Goal: Information Seeking & Learning: Get advice/opinions

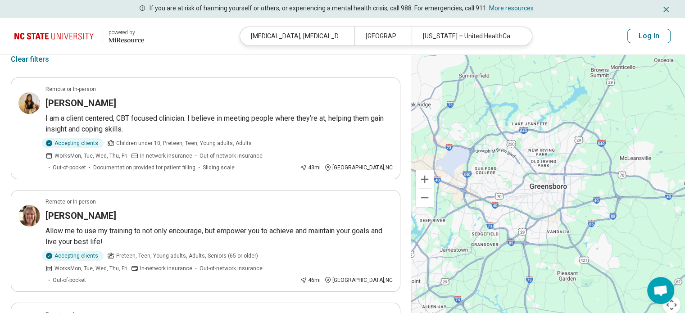
scroll to position [45, 0]
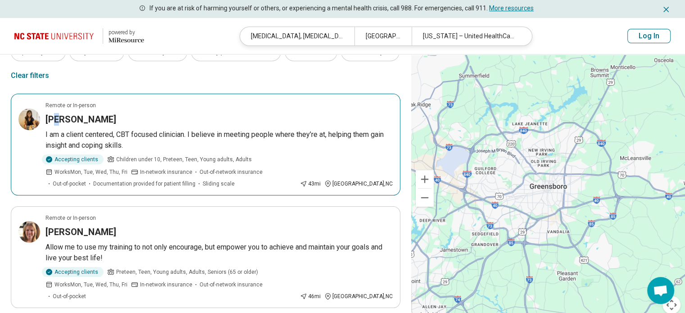
drag, startPoint x: 97, startPoint y: 92, endPoint x: 55, endPoint y: 81, distance: 43.5
click at [55, 113] on h3 "[PERSON_NAME]" at bounding box center [81, 119] width 71 height 13
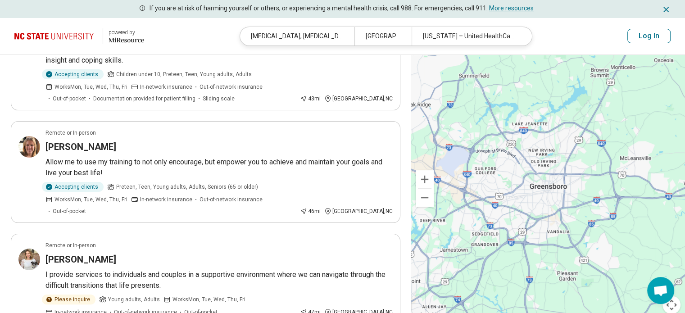
scroll to position [180, 0]
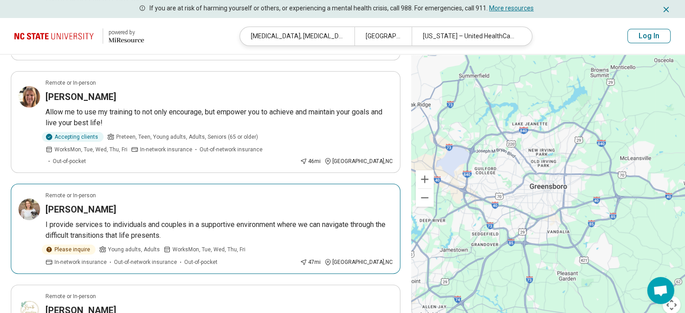
drag, startPoint x: 88, startPoint y: 144, endPoint x: 68, endPoint y: 146, distance: 19.9
click at [68, 203] on h3 "Stephanie English" at bounding box center [81, 209] width 71 height 13
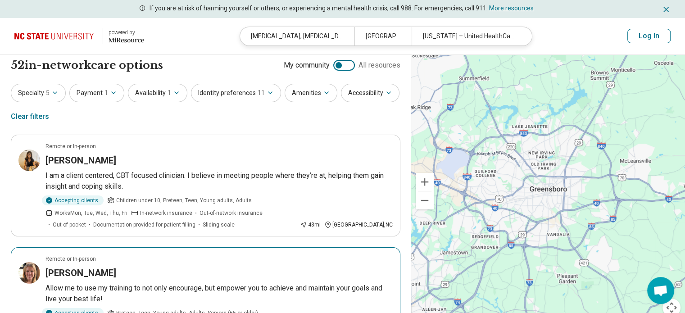
scroll to position [0, 0]
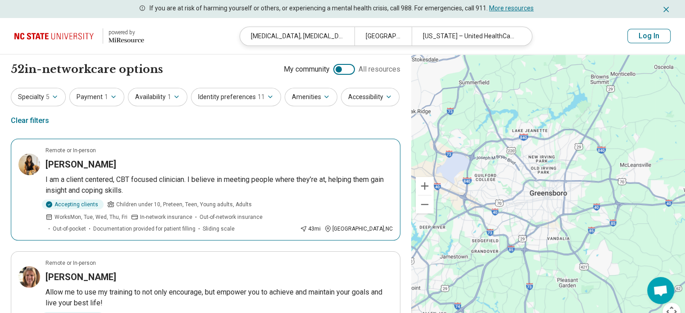
drag, startPoint x: 96, startPoint y: 132, endPoint x: 87, endPoint y: 136, distance: 9.5
click at [87, 174] on p "I am a client centered, CBT focused clinician. I believe in meeting people wher…" at bounding box center [219, 185] width 347 height 22
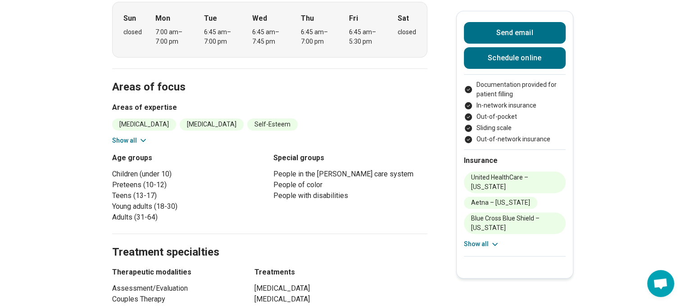
scroll to position [315, 0]
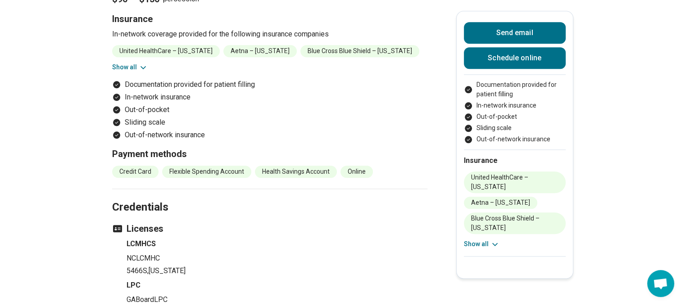
scroll to position [1036, 0]
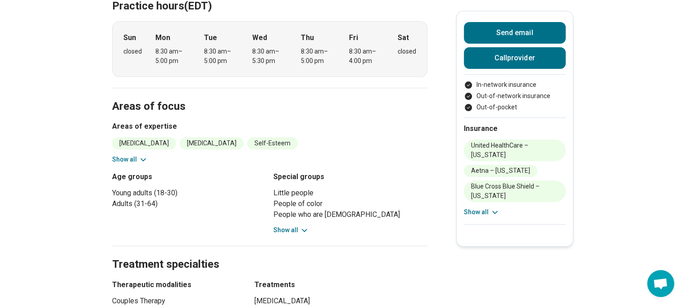
scroll to position [315, 0]
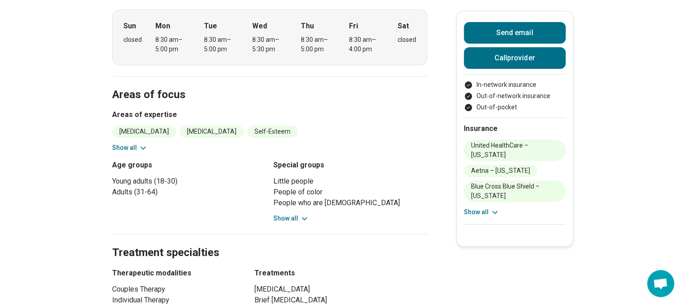
click at [287, 214] on button "Show all" at bounding box center [292, 218] width 36 height 9
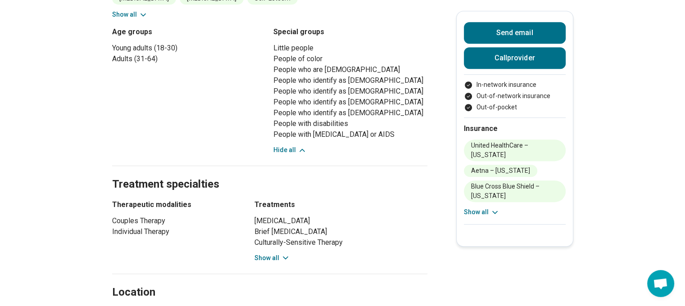
scroll to position [451, 0]
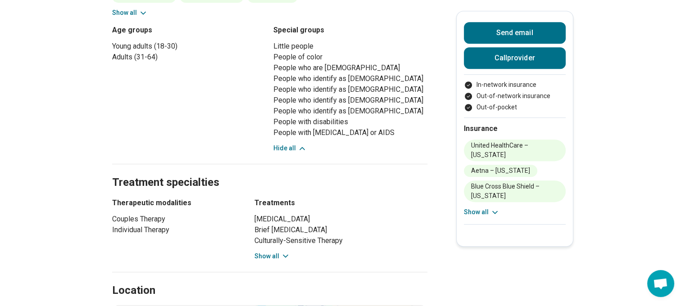
click at [281, 252] on icon at bounding box center [285, 256] width 9 height 9
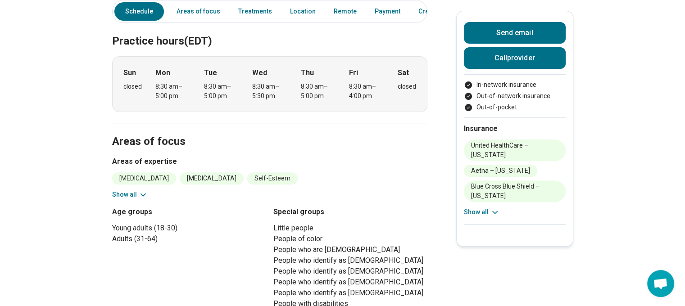
scroll to position [270, 0]
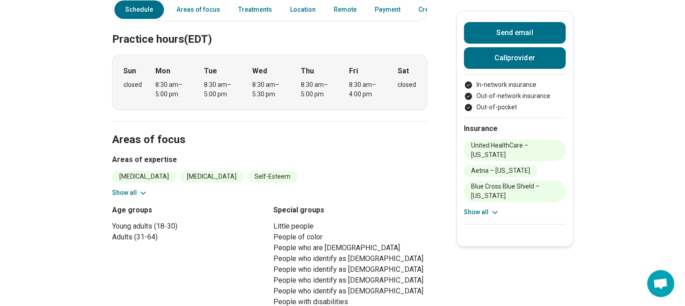
click at [147, 189] on icon at bounding box center [143, 193] width 9 height 9
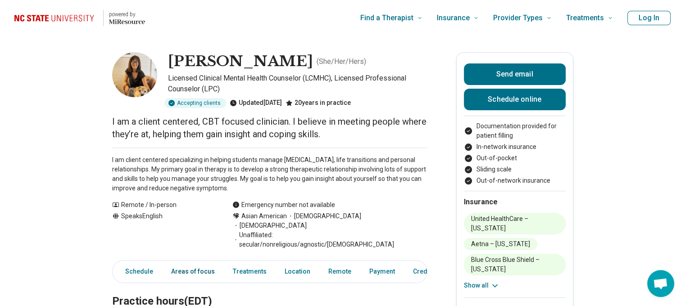
click at [192, 263] on link "Areas of focus" at bounding box center [193, 272] width 55 height 18
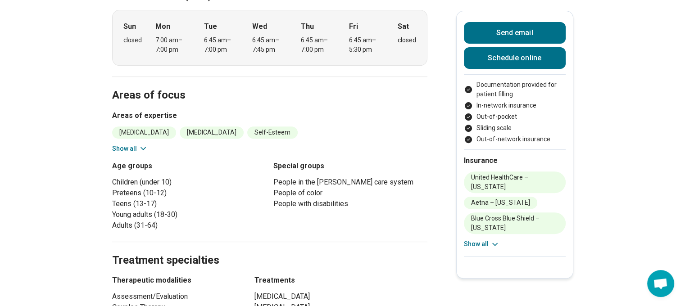
scroll to position [306, 0]
click at [138, 144] on button "Show all" at bounding box center [130, 148] width 36 height 9
